Goal: Information Seeking & Learning: Understand process/instructions

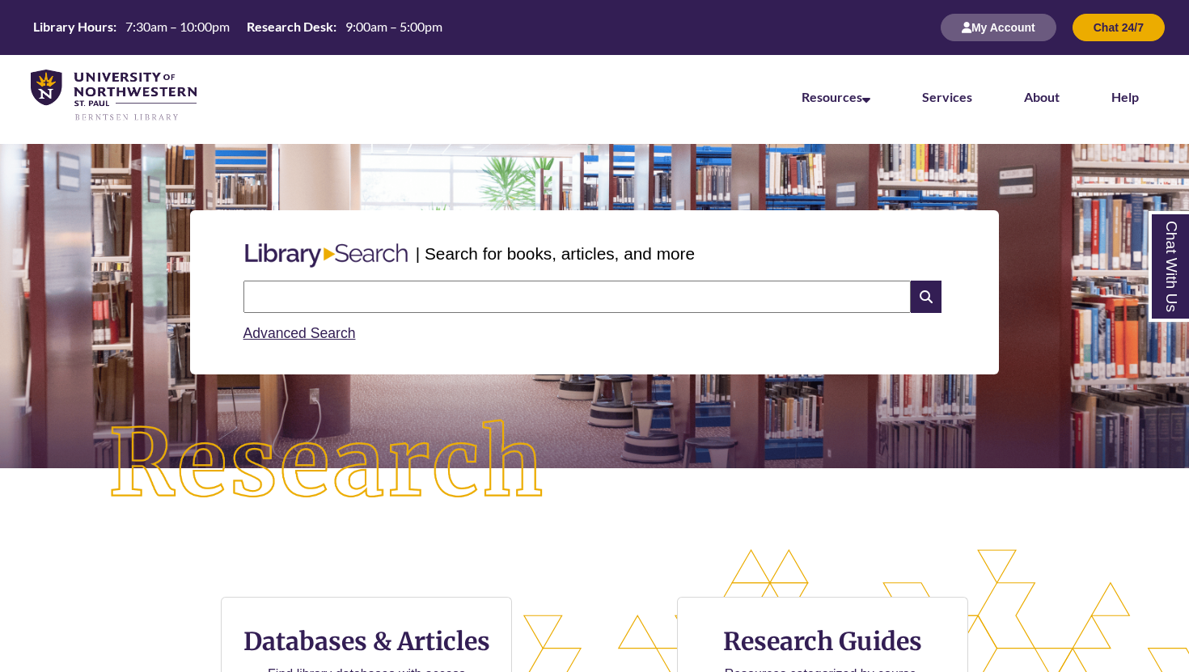
click at [1042, 67] on li "About" at bounding box center [1041, 95] width 87 height 81
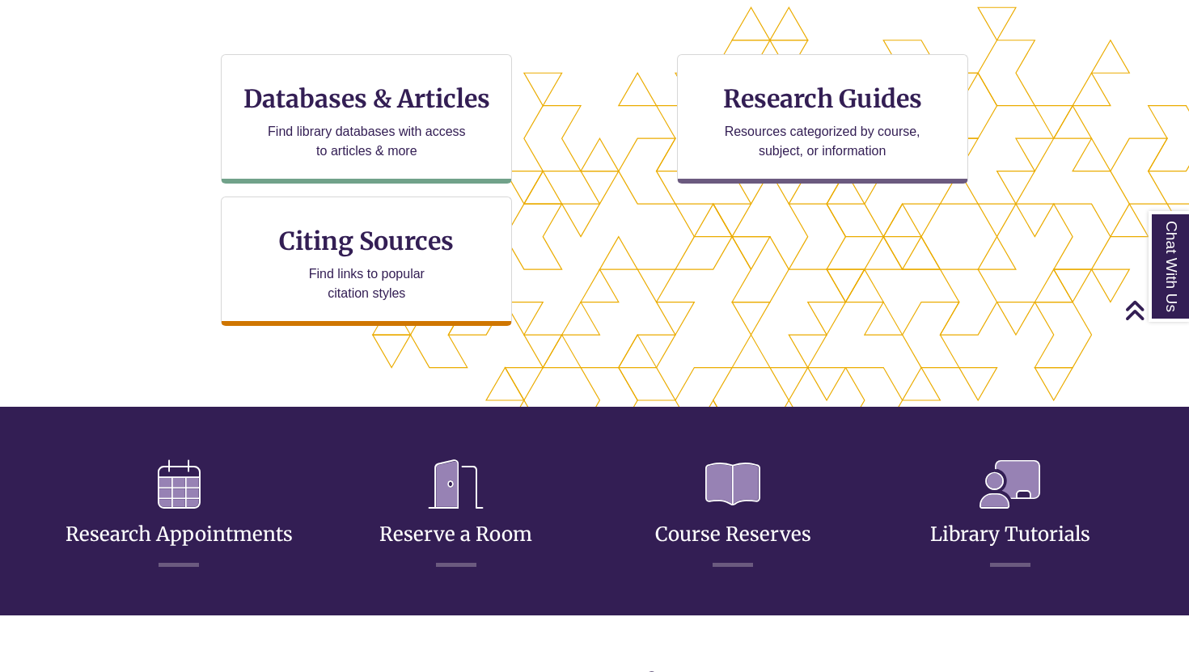
scroll to position [537, 0]
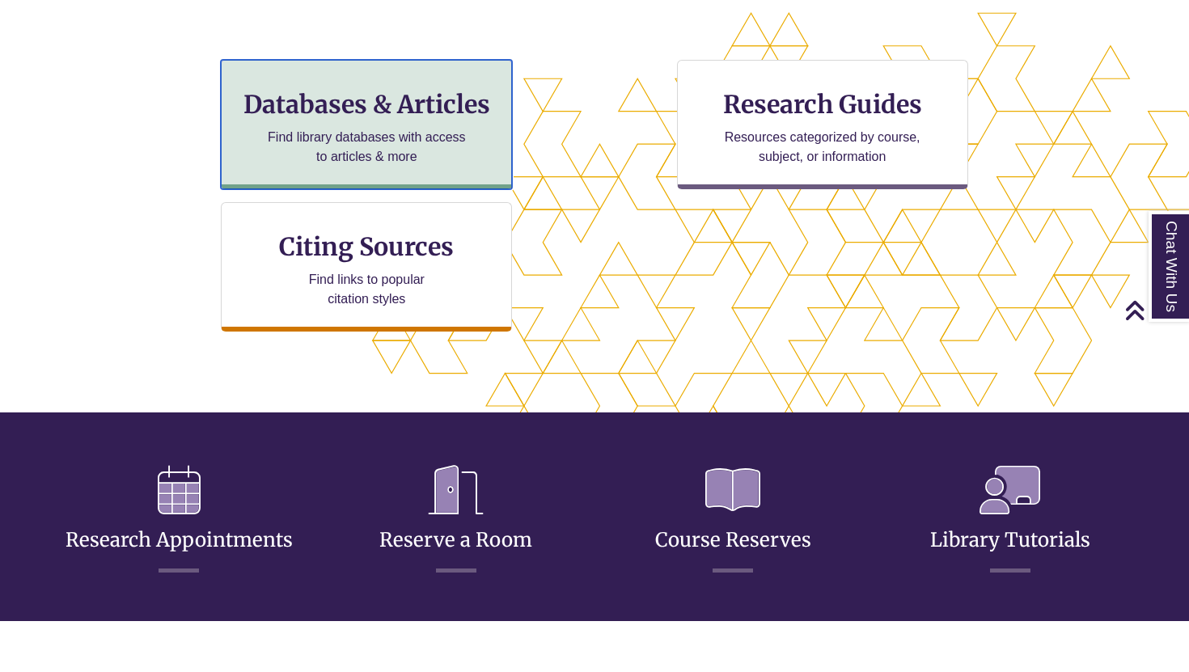
click at [452, 137] on p "Find library databases with access to articles & more" at bounding box center [366, 147] width 211 height 39
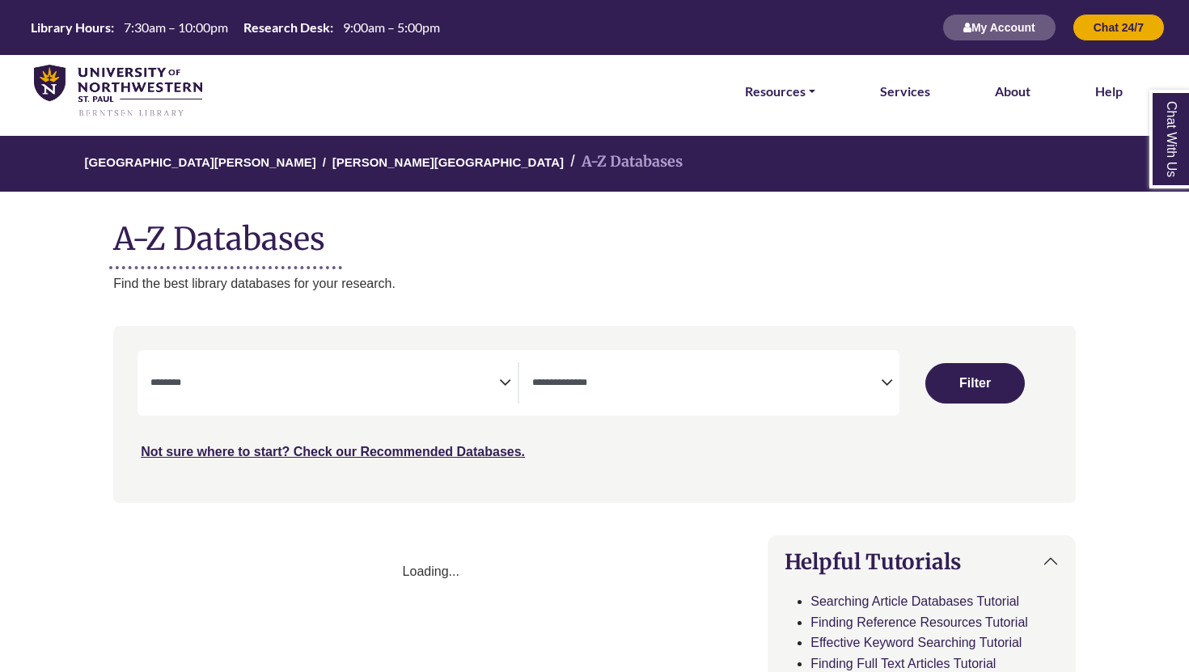
select select "Database Subject Filter"
select select "Database Types Filter"
select select "Database Subject Filter"
select select "Database Types Filter"
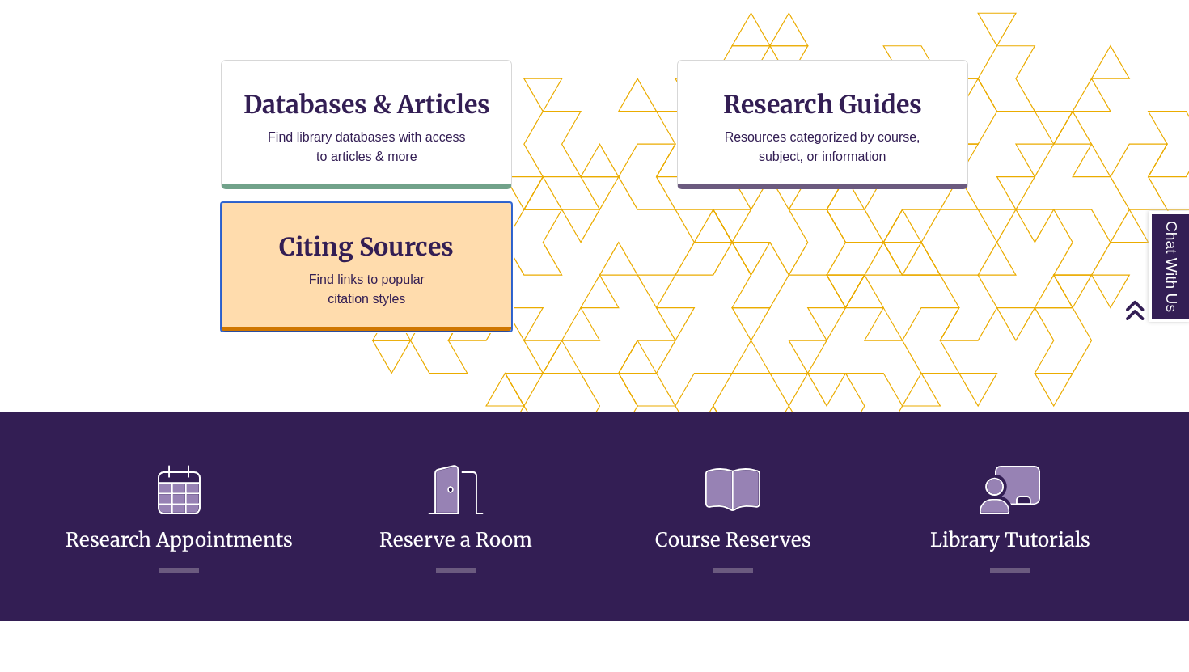
click at [438, 298] on p "Find links to popular citation styles" at bounding box center [367, 289] width 158 height 39
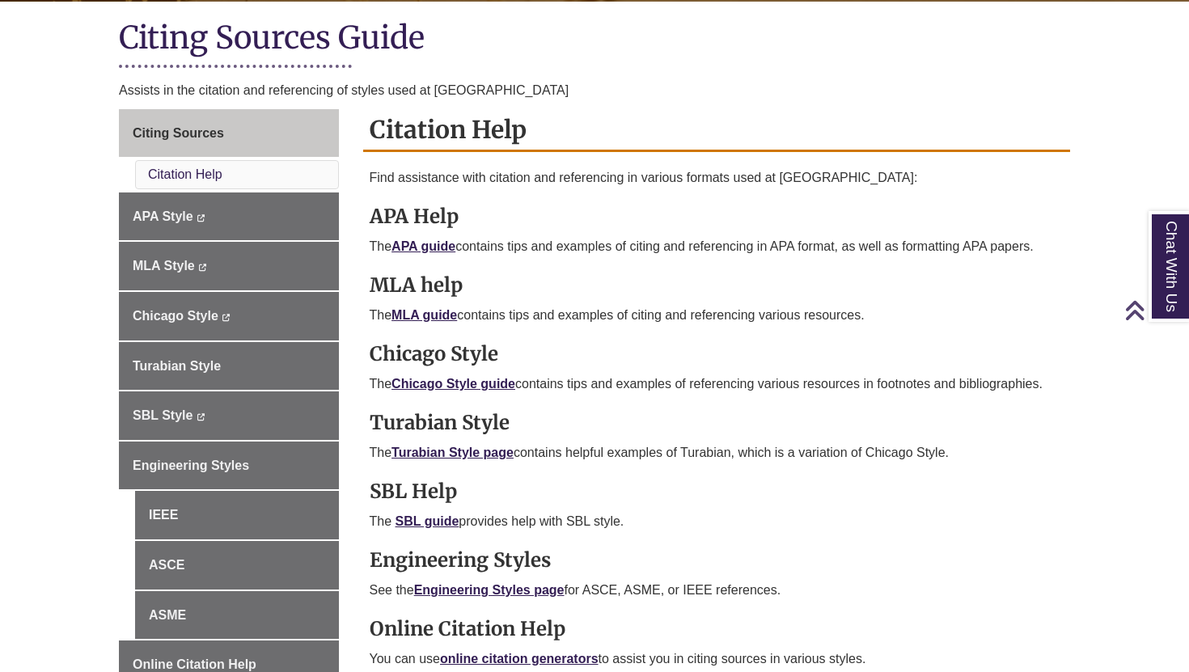
scroll to position [390, 0]
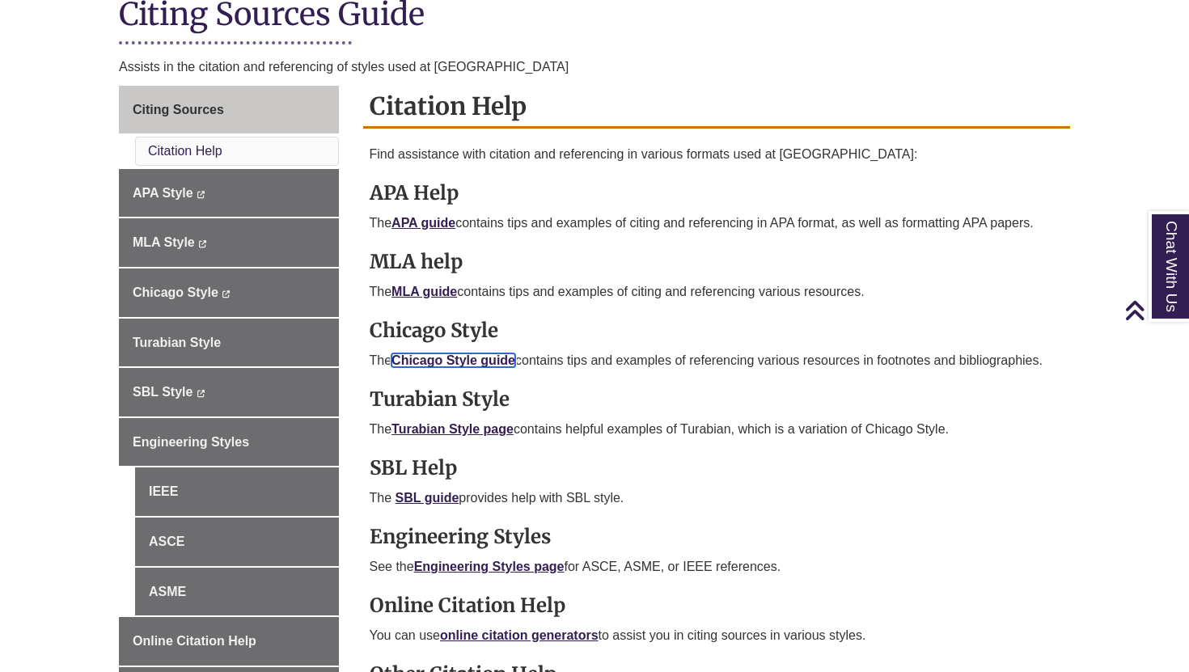
click at [453, 355] on link "Chicago Style guide" at bounding box center [453, 360] width 124 height 14
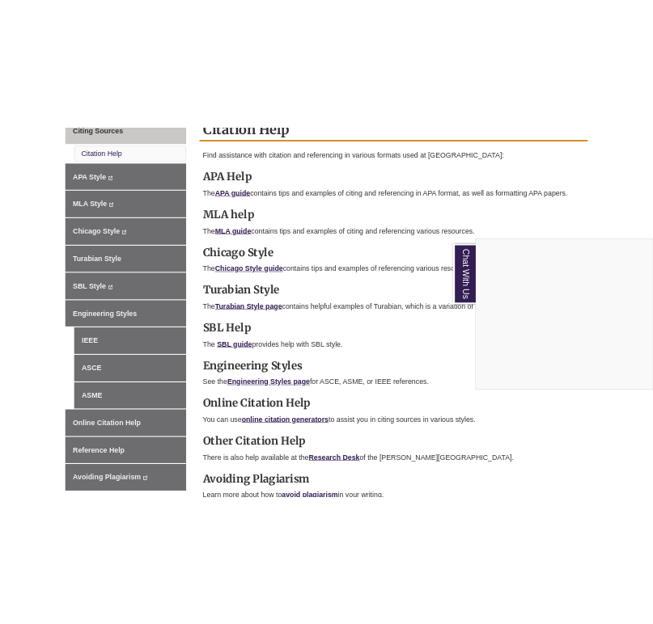
scroll to position [488, 0]
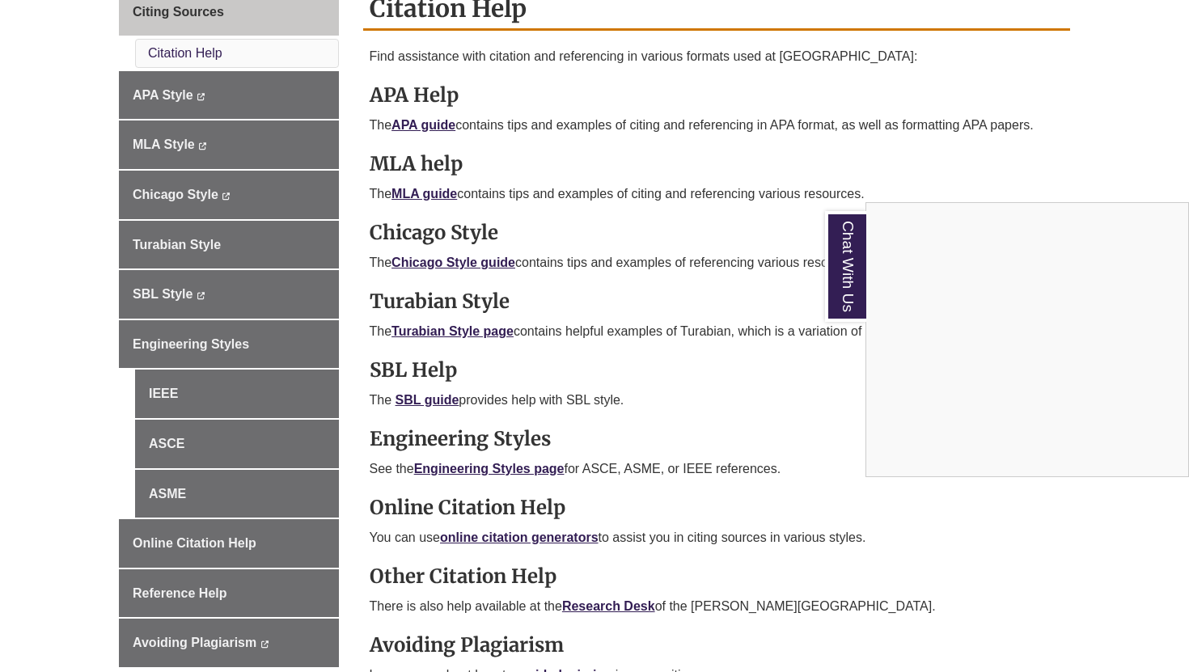
click at [193, 197] on div "Chat With Us" at bounding box center [594, 336] width 1189 height 672
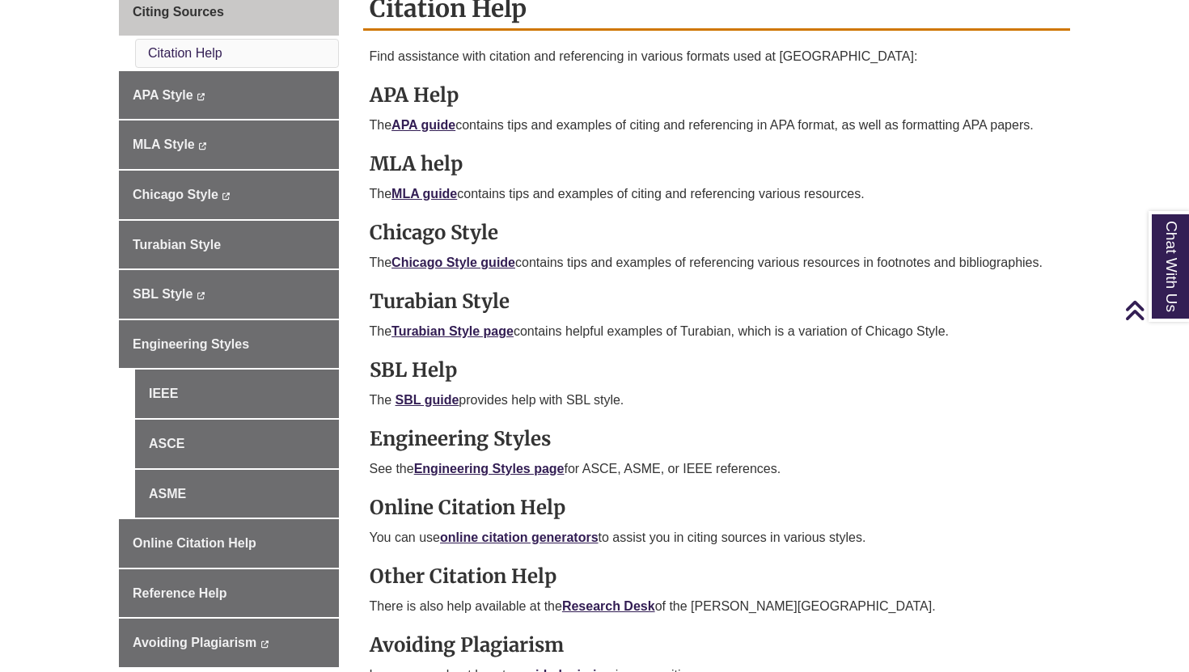
click at [461, 241] on strong "Chicago Style" at bounding box center [434, 232] width 129 height 25
click at [461, 256] on link "Chicago Style guide" at bounding box center [453, 263] width 124 height 14
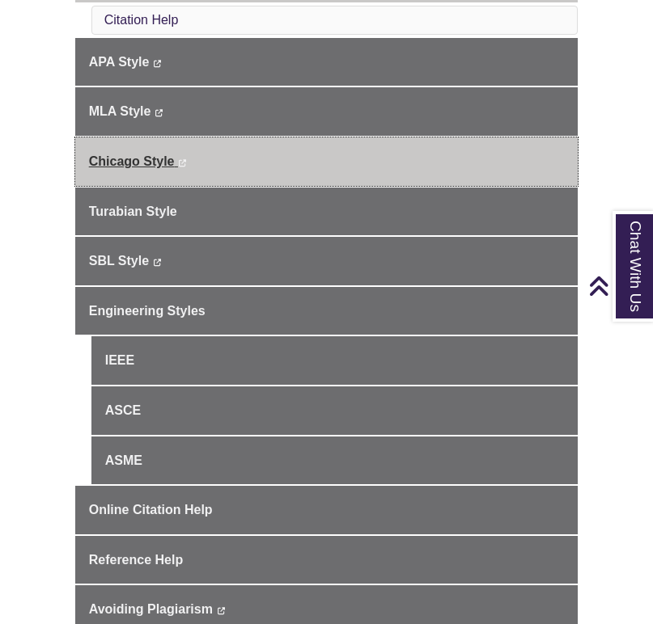
scroll to position [486, 0]
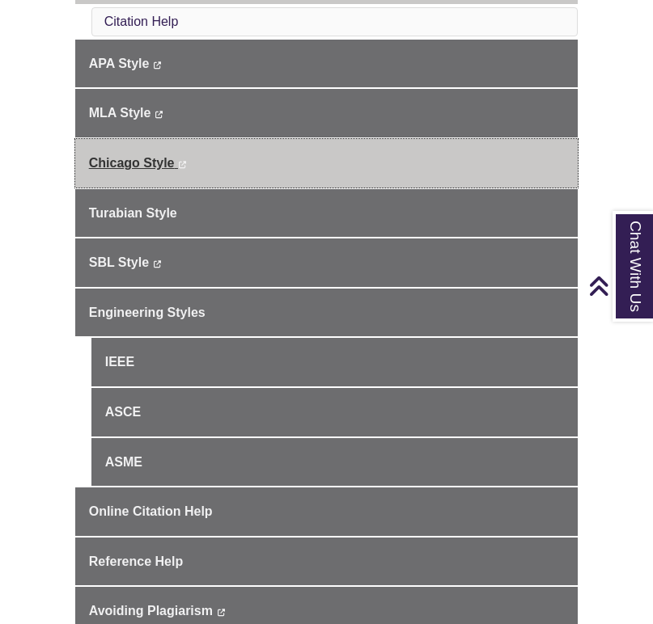
click at [147, 161] on span "Chicago Style" at bounding box center [132, 163] width 86 height 14
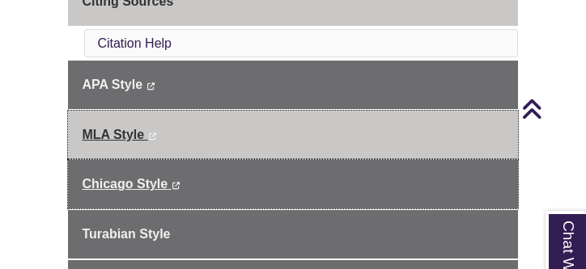
scroll to position [537, 0]
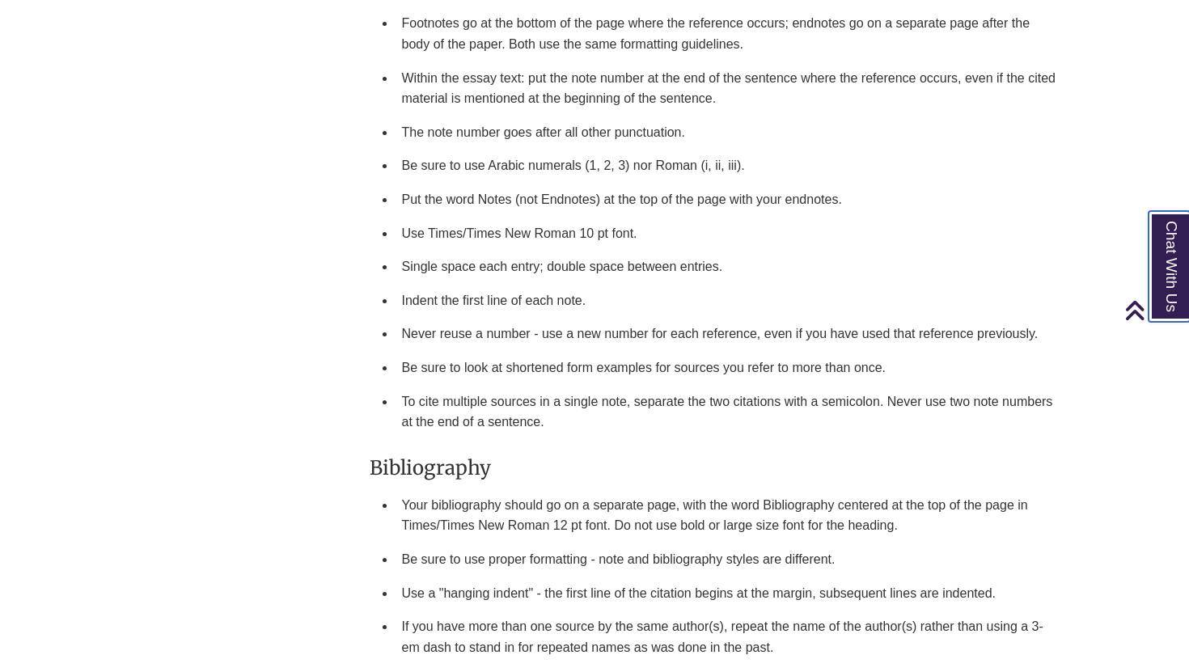
scroll to position [1910, 0]
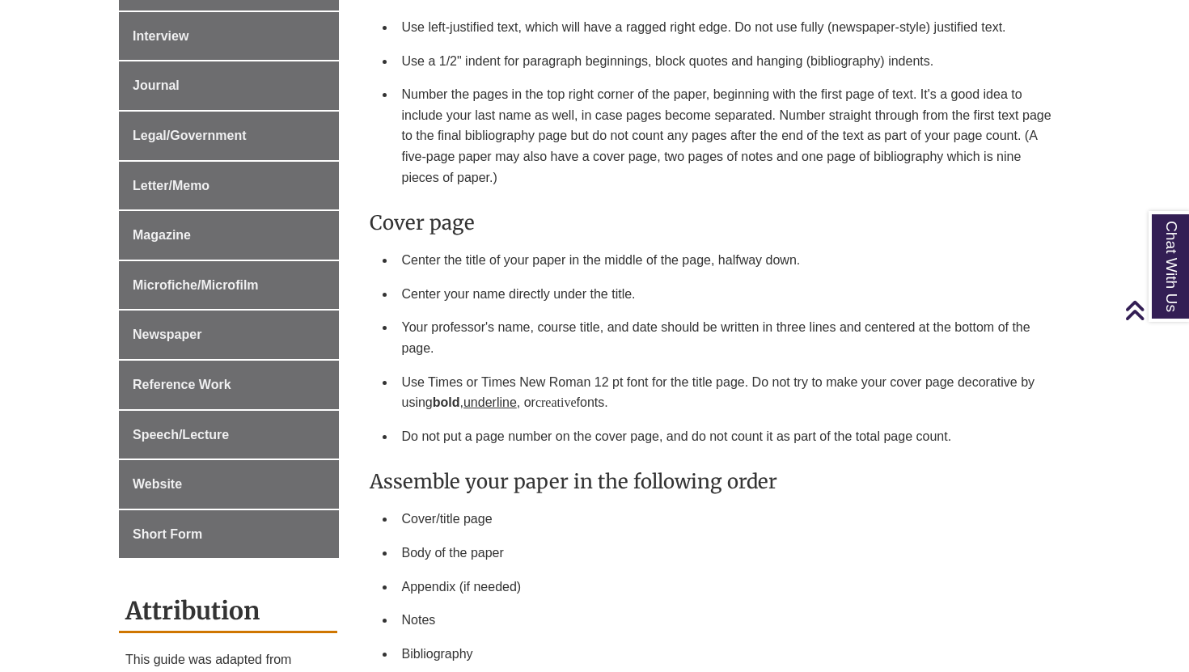
scroll to position [955, 0]
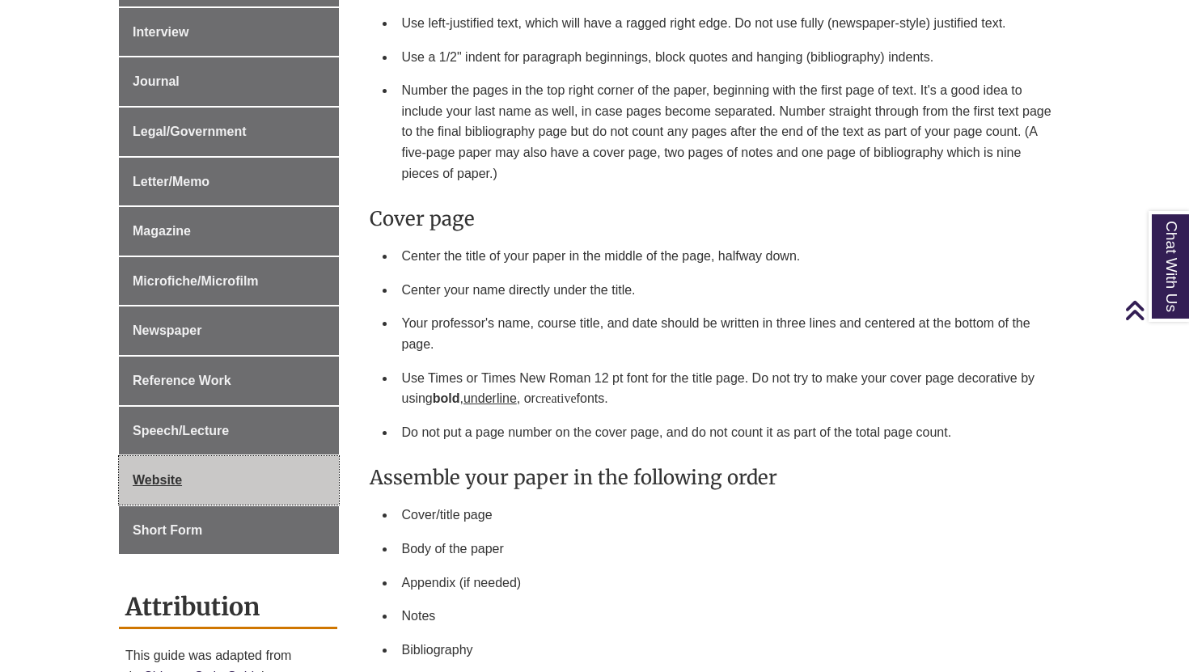
click at [151, 494] on link "Website" at bounding box center [229, 480] width 220 height 49
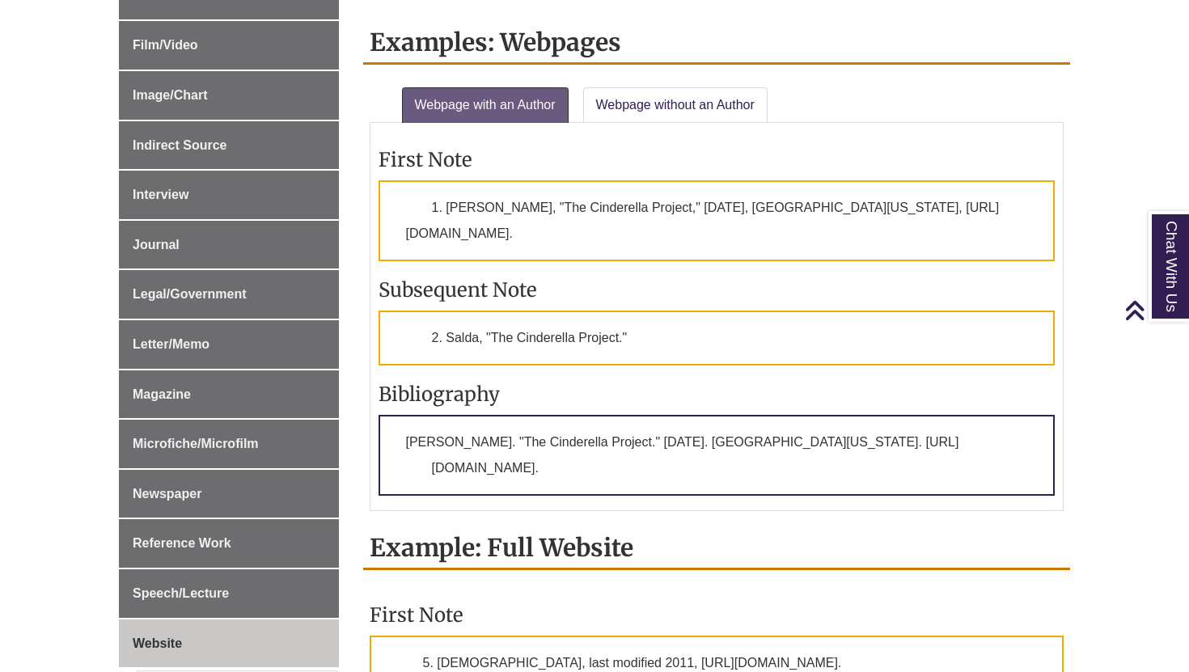
scroll to position [633, 0]
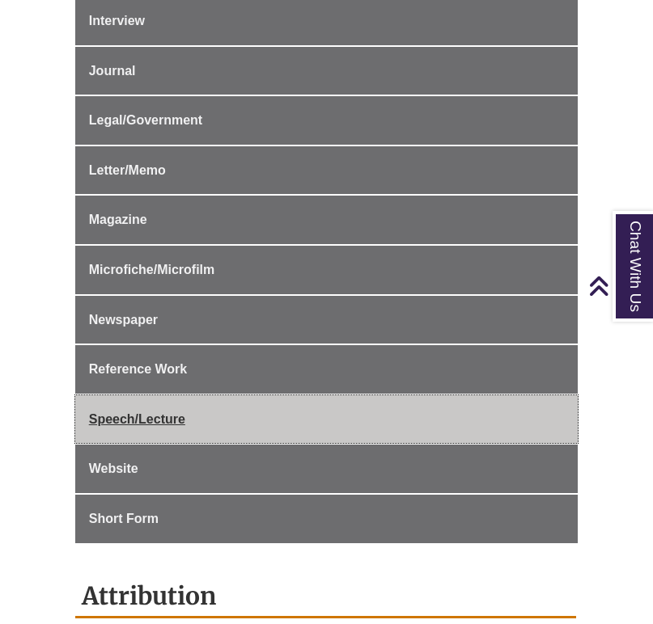
scroll to position [895, 0]
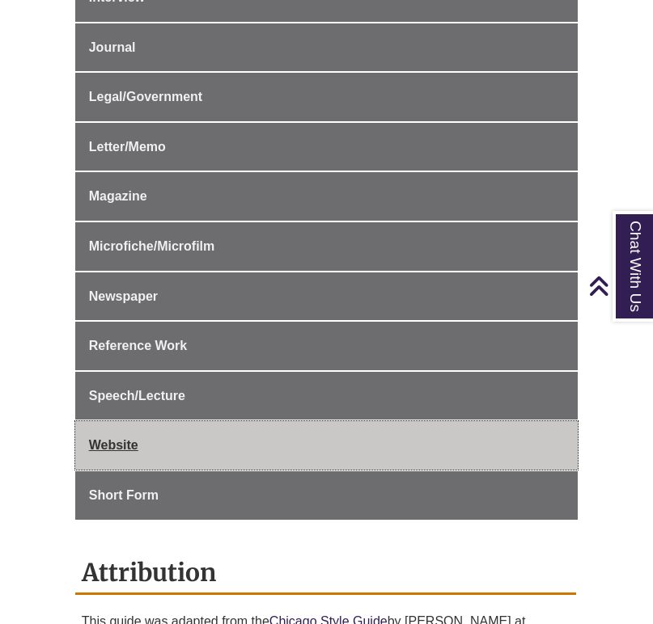
click at [123, 436] on link "Website" at bounding box center [326, 445] width 503 height 49
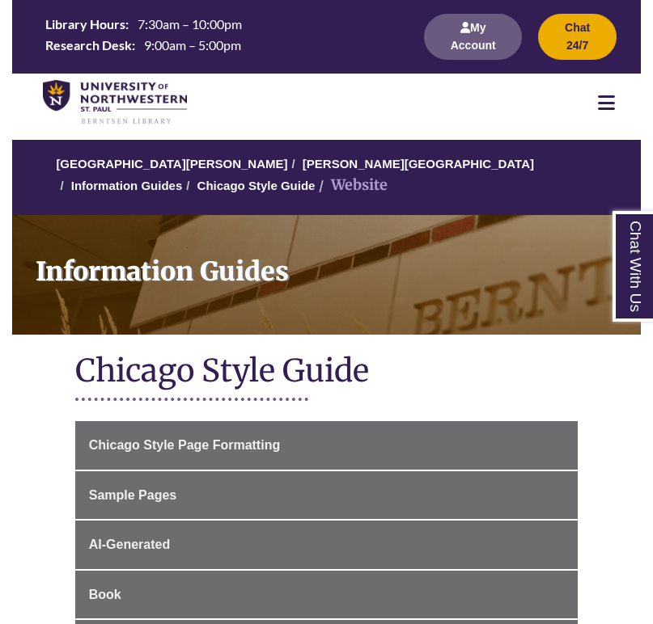
click at [612, 104] on icon at bounding box center [606, 102] width 17 height 19
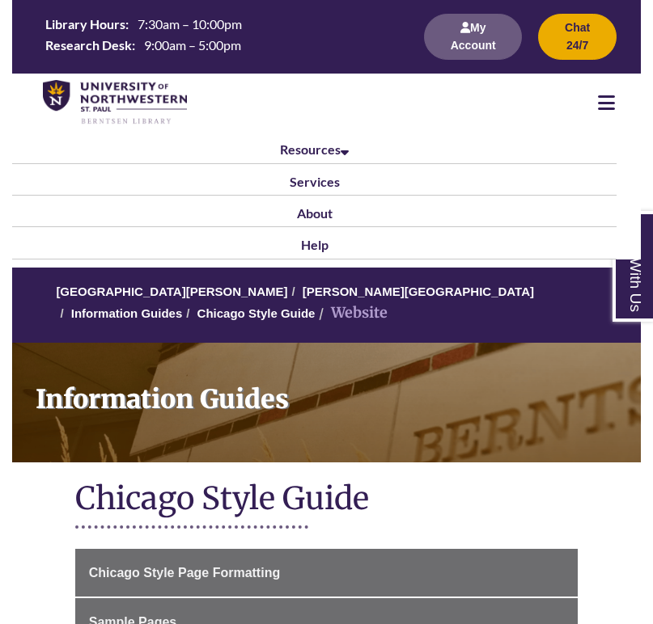
click at [612, 105] on icon at bounding box center [606, 102] width 17 height 19
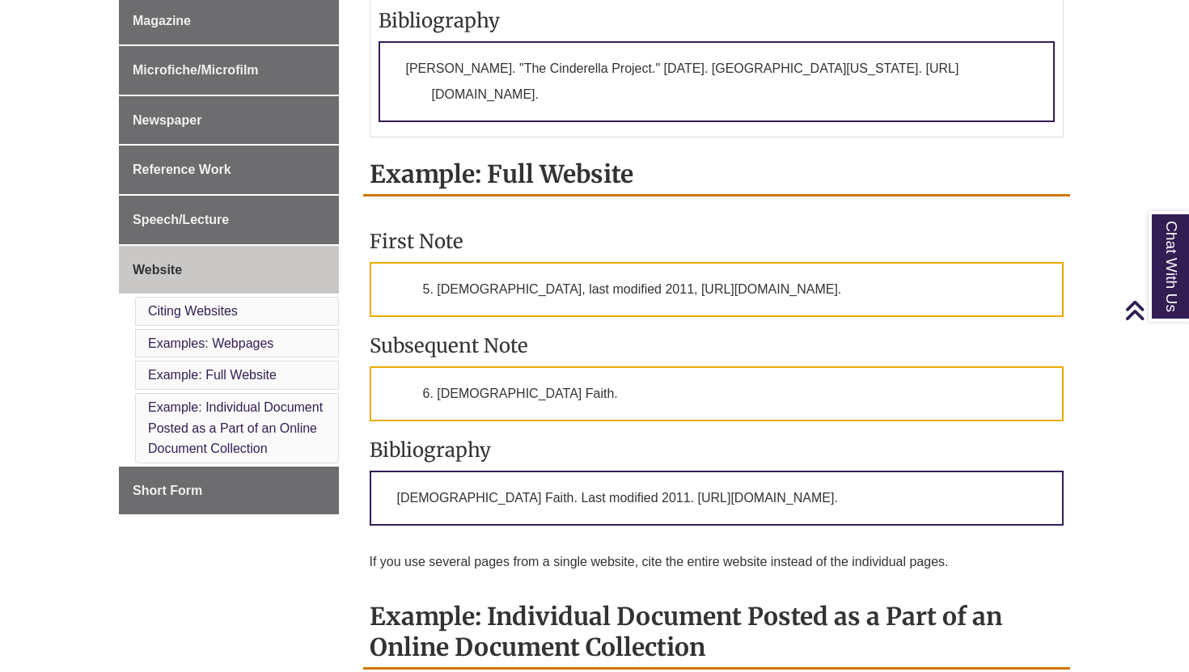
scroll to position [989, 0]
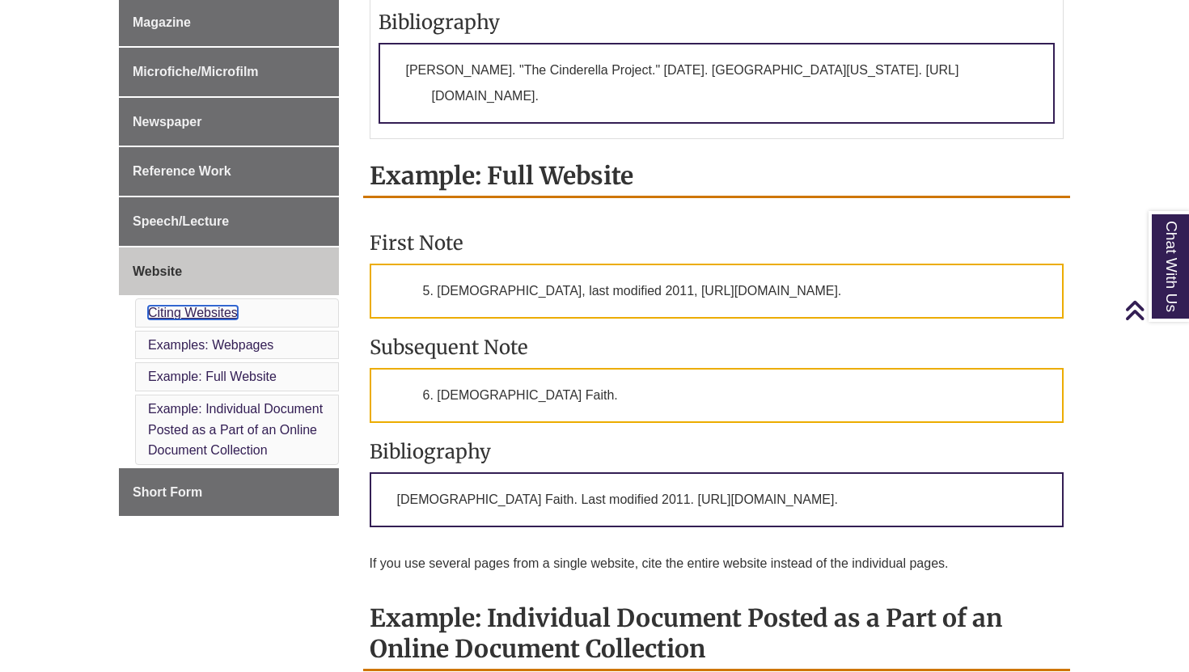
click at [212, 315] on link "Citing Websites" at bounding box center [193, 313] width 90 height 14
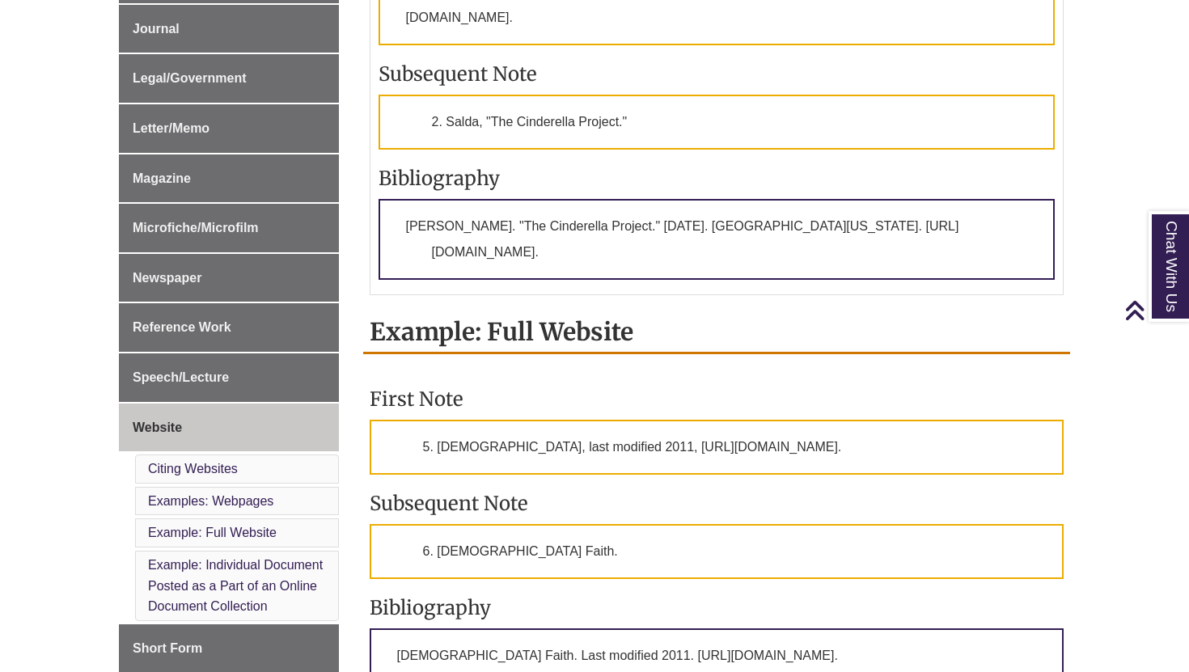
scroll to position [838, 0]
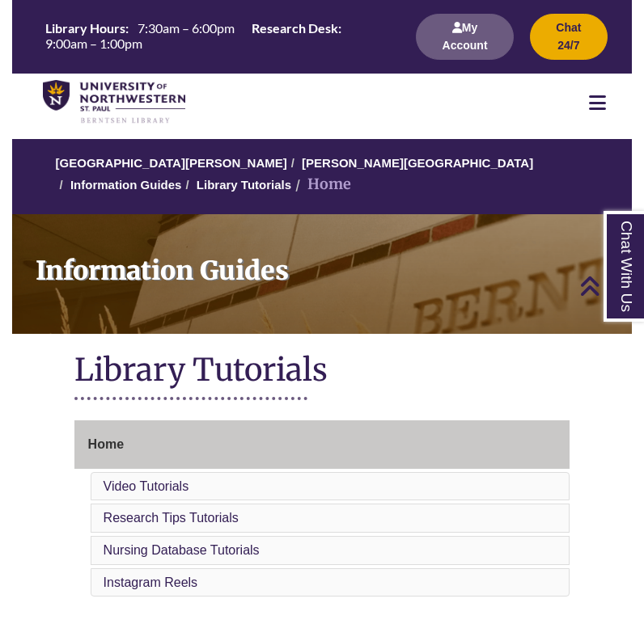
scroll to position [688, 0]
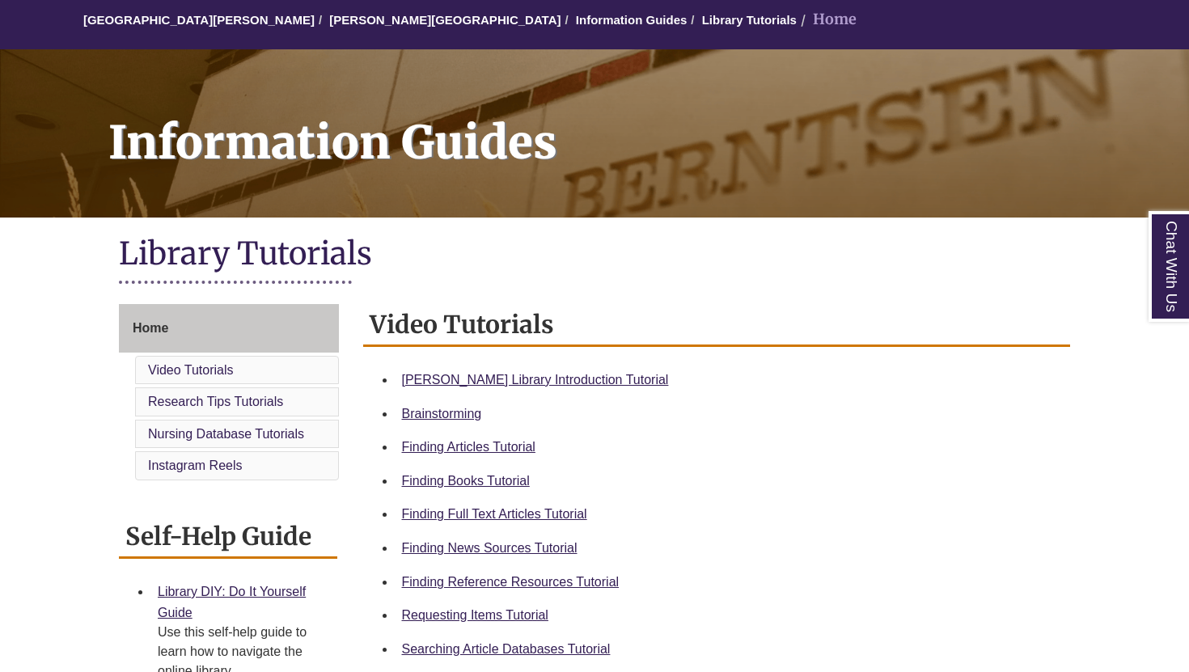
scroll to position [0, 0]
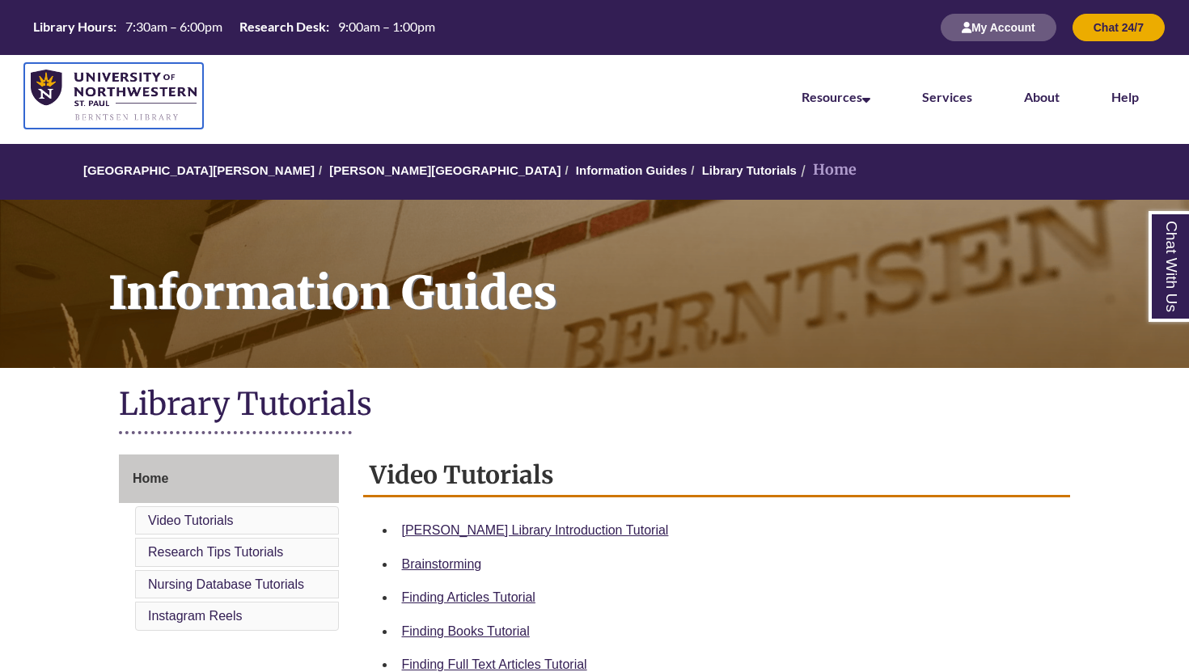
click at [61, 82] on img at bounding box center [114, 96] width 166 height 53
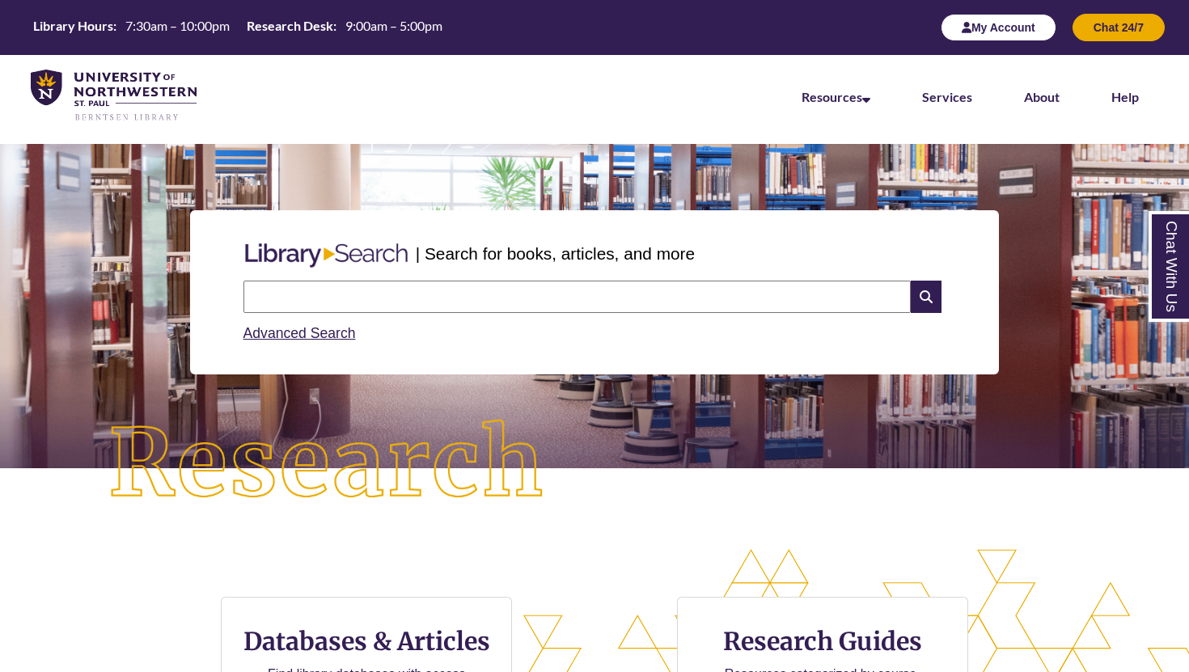
click at [992, 40] on button "My Account" at bounding box center [999, 28] width 116 height 28
click at [962, 32] on icon "button" at bounding box center [967, 27] width 10 height 11
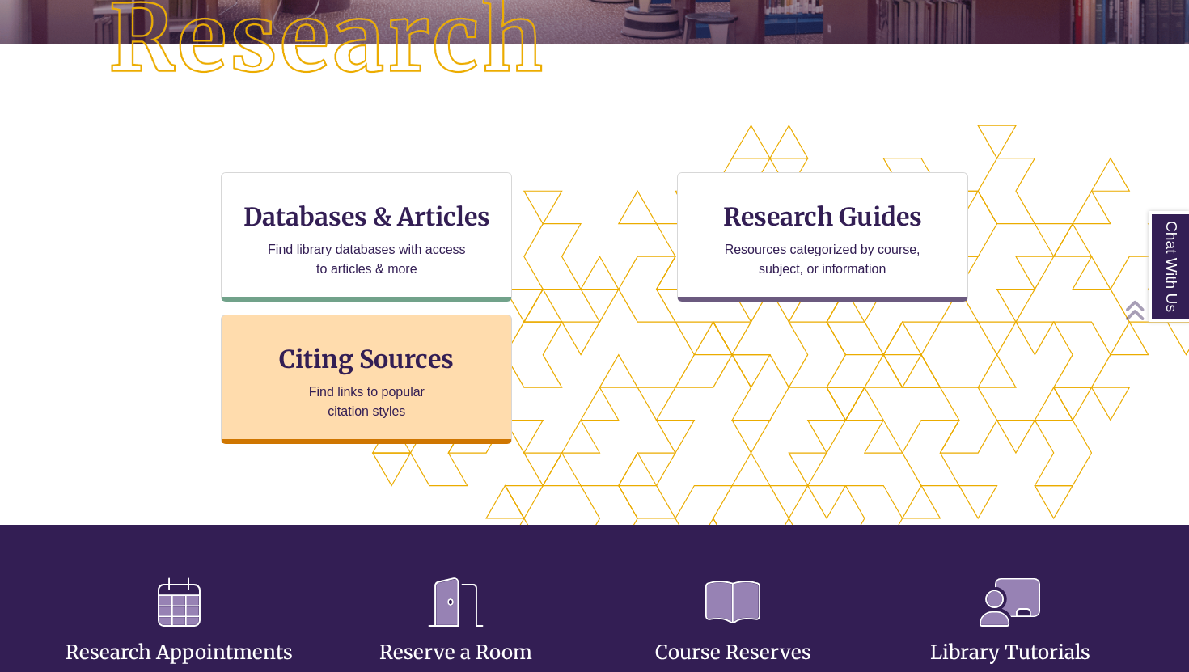
scroll to position [528, 1052]
click at [404, 365] on h3 "Citing Sources" at bounding box center [367, 359] width 197 height 31
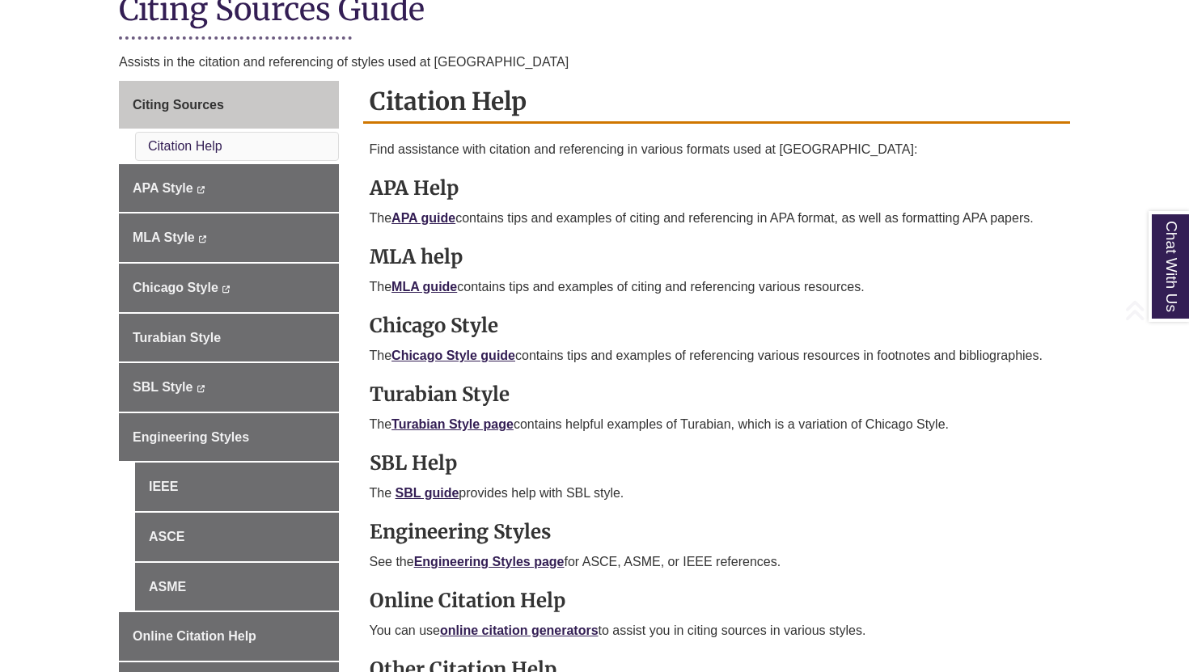
scroll to position [441, 0]
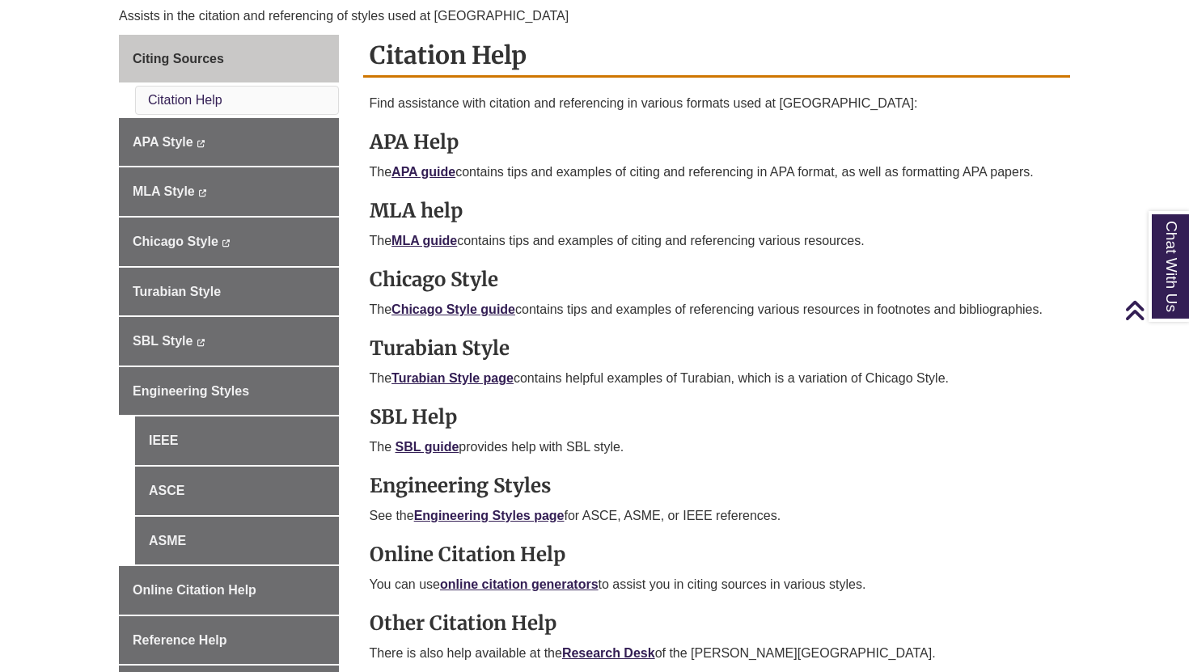
click at [430, 287] on strong "Chicago Style" at bounding box center [434, 279] width 129 height 25
click at [430, 303] on link "Chicago Style guide" at bounding box center [453, 310] width 124 height 14
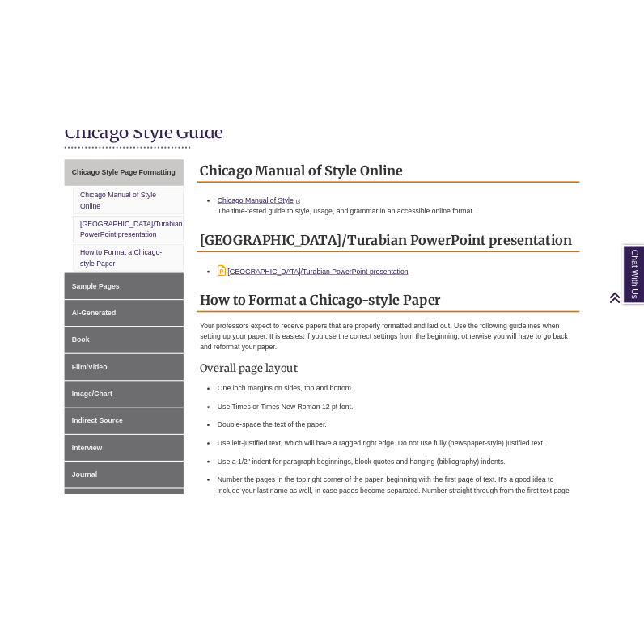
scroll to position [401, 0]
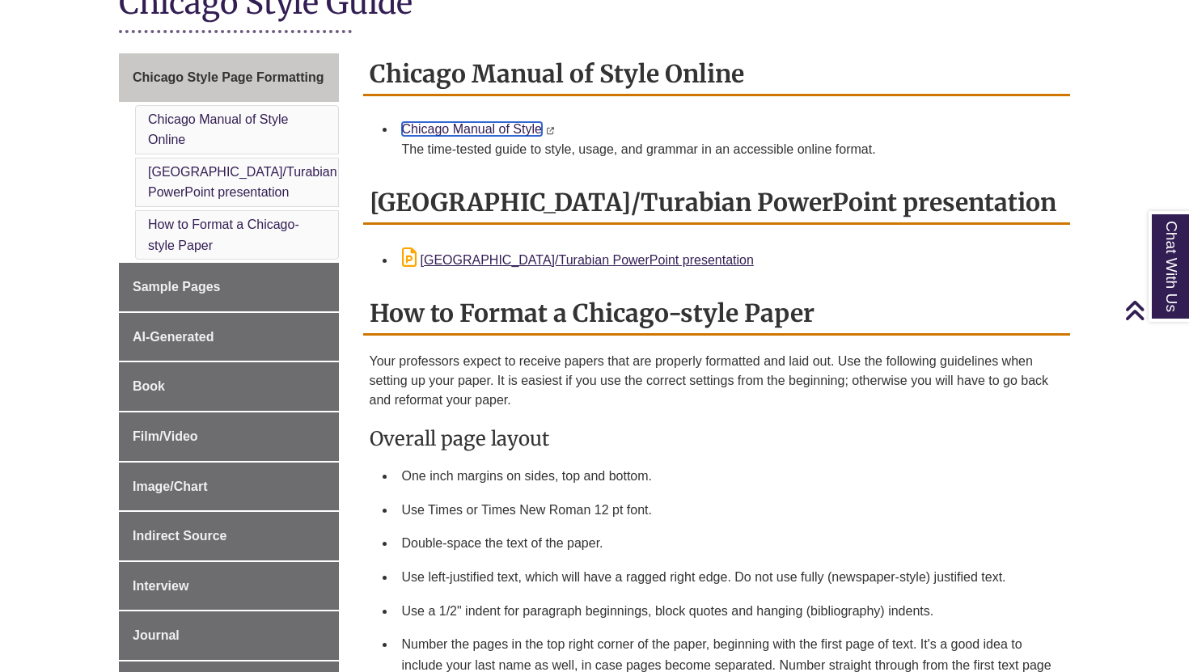
click at [478, 122] on link "Chicago Manual of Style" at bounding box center [472, 129] width 140 height 14
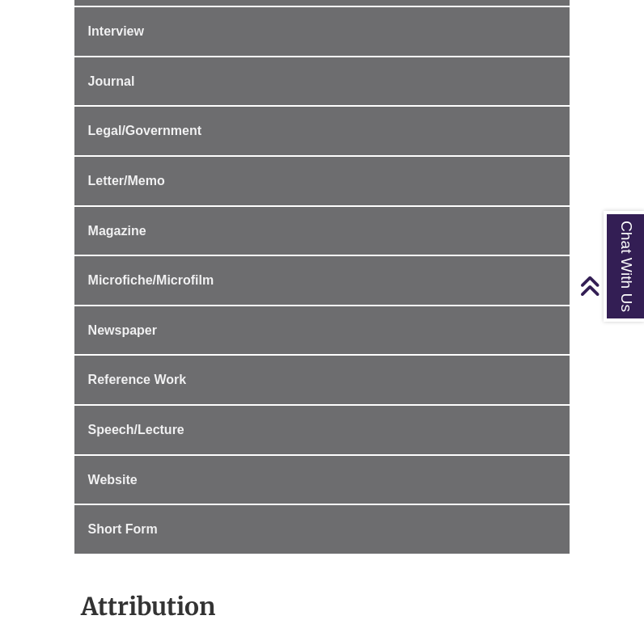
scroll to position [857, 0]
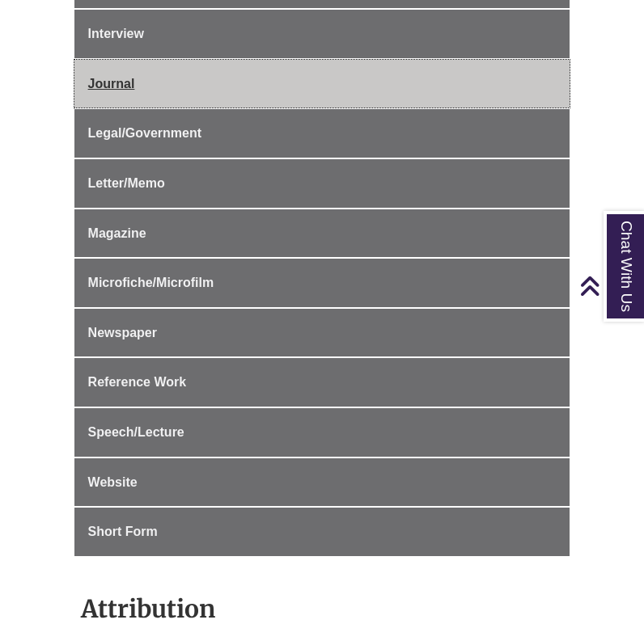
click at [119, 85] on span "Journal" at bounding box center [111, 84] width 47 height 14
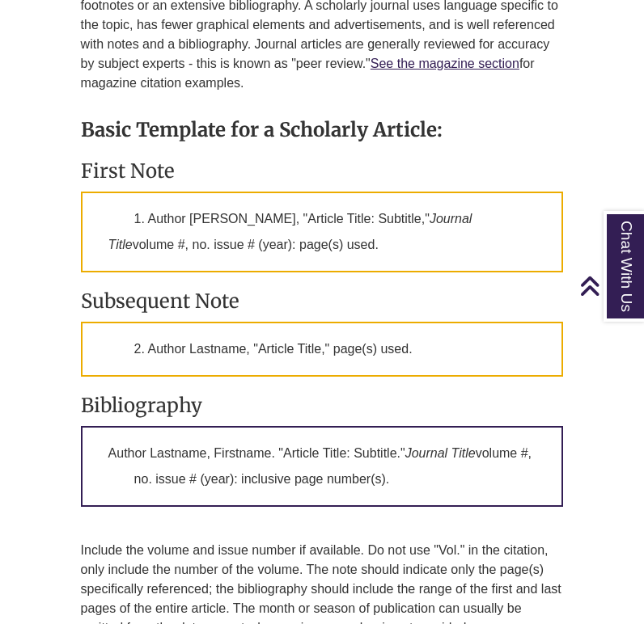
scroll to position [1522, 0]
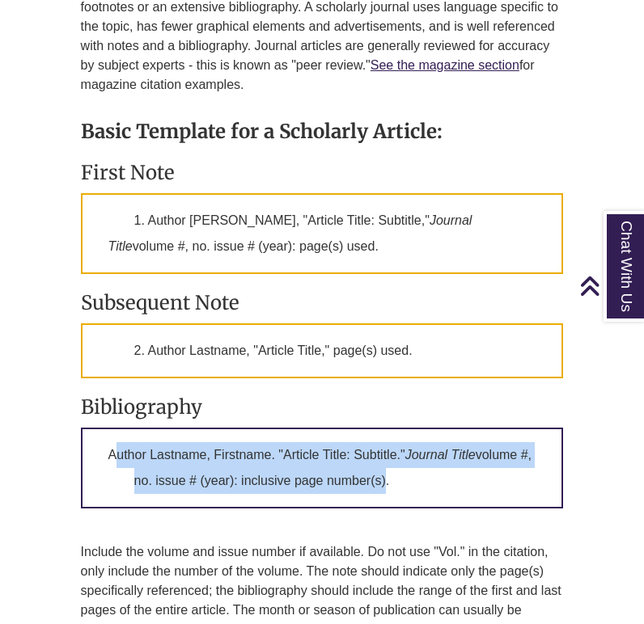
drag, startPoint x: 114, startPoint y: 448, endPoint x: 393, endPoint y: 476, distance: 280.5
click at [393, 476] on p "Author Lastname, Firstname. "Article Title: Subtitle." Journal Title volume #, …" at bounding box center [322, 468] width 483 height 81
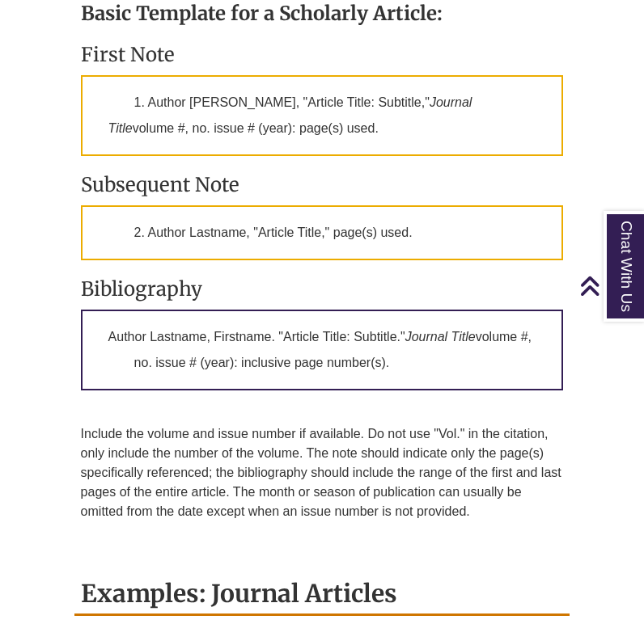
scroll to position [1624, 0]
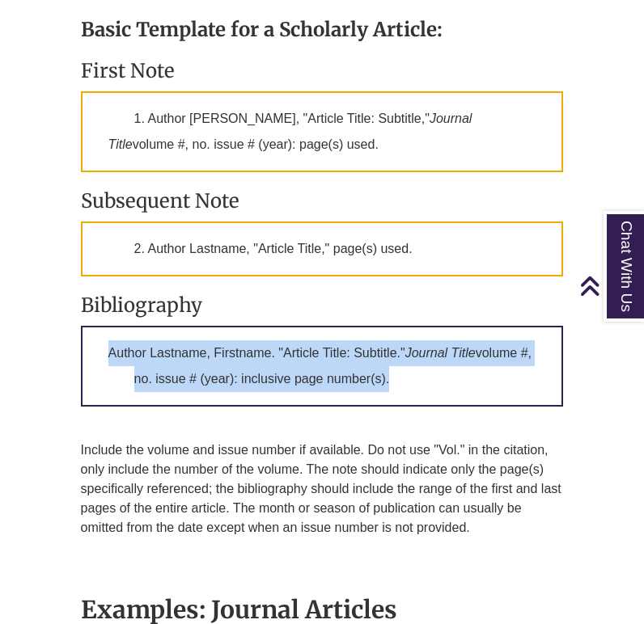
drag, startPoint x: 104, startPoint y: 350, endPoint x: 400, endPoint y: 370, distance: 296.7
click at [400, 370] on p "Author Lastname, Firstname. "Article Title: Subtitle." Journal Title volume #, …" at bounding box center [322, 366] width 483 height 81
copy p "Author Lastname, Firstname. "Article Title: Subtitle." Journal Title volume #, …"
